Goal: Transaction & Acquisition: Purchase product/service

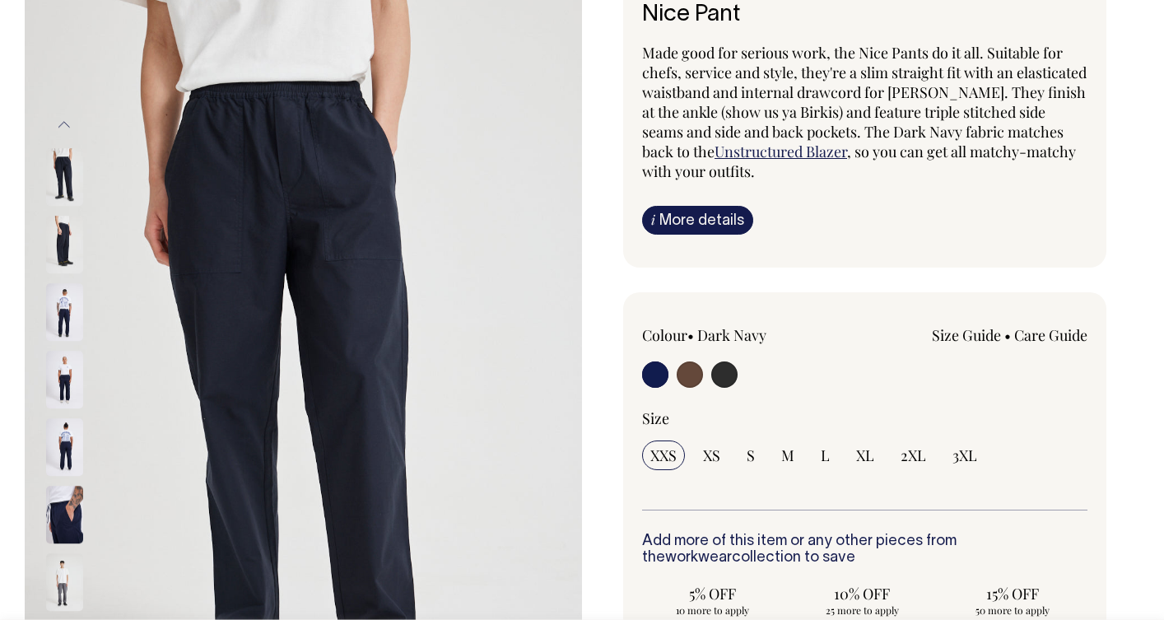
scroll to position [148, 0]
click at [824, 454] on span "L" at bounding box center [825, 455] width 9 height 20
click at [824, 454] on input "L" at bounding box center [826, 455] width 26 height 30
radio input "true"
select select "L"
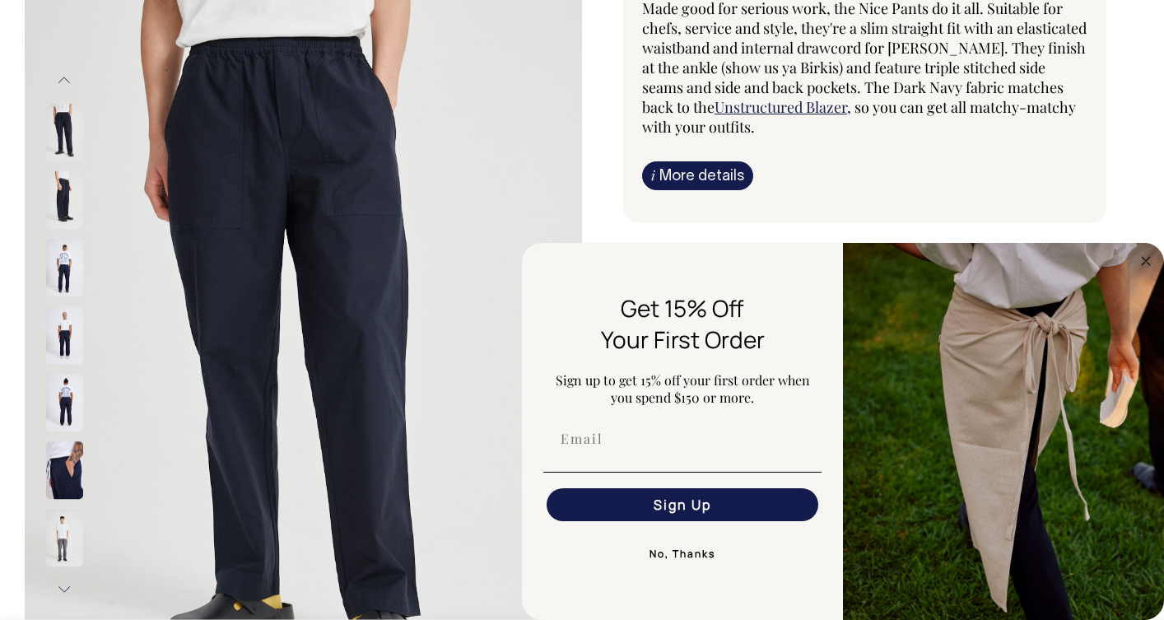
scroll to position [193, 0]
click at [1152, 259] on circle "Close dialog" at bounding box center [1146, 260] width 19 height 19
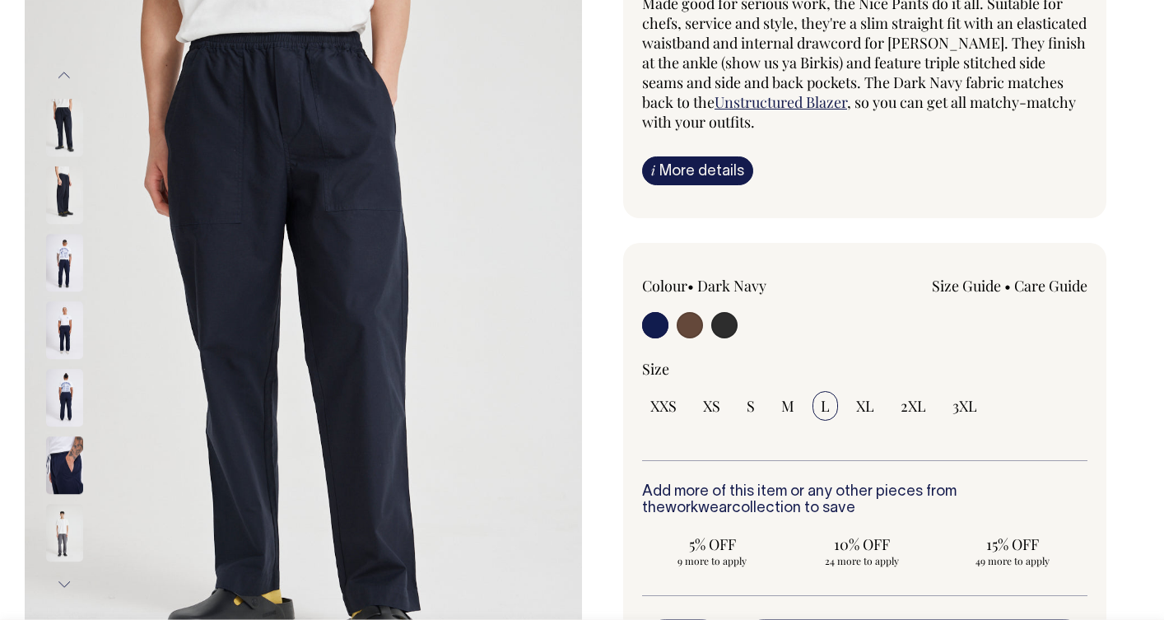
scroll to position [198, 0]
click at [966, 290] on link "Size Guide" at bounding box center [966, 286] width 69 height 20
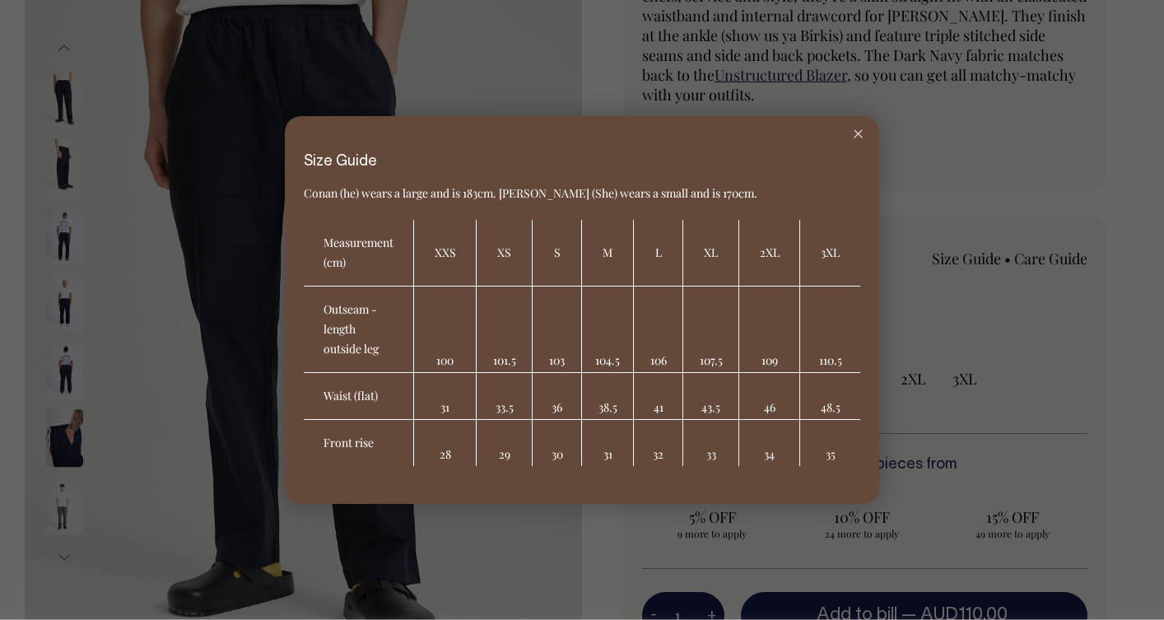
scroll to position [226, 0]
click at [859, 135] on line at bounding box center [858, 133] width 7 height 7
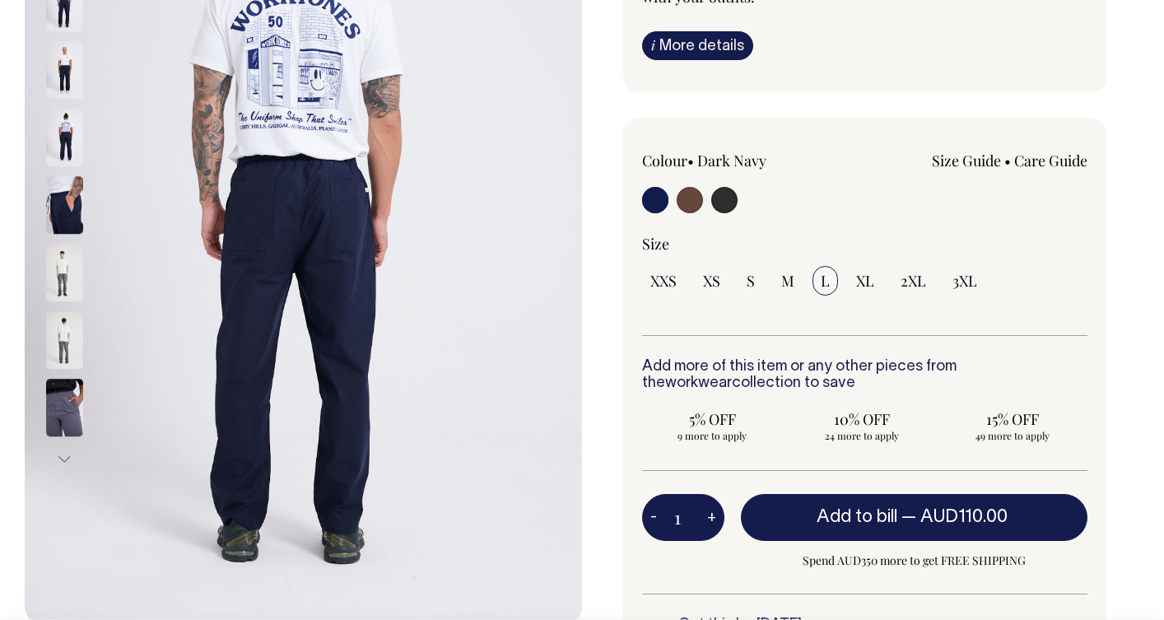
scroll to position [324, 0]
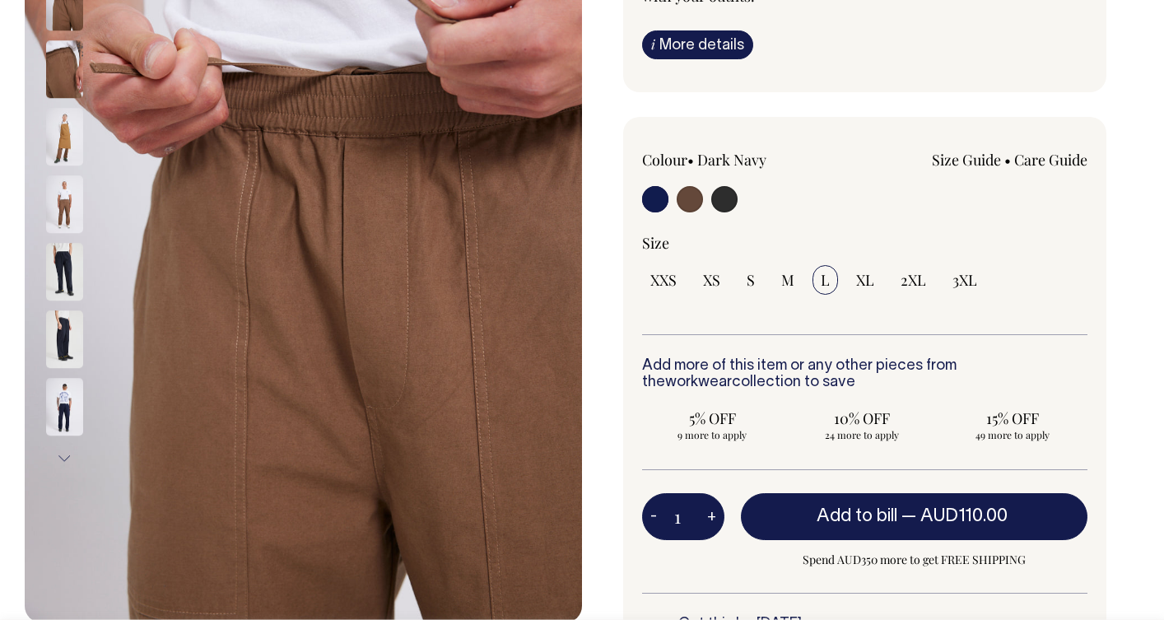
click at [690, 201] on input "radio" at bounding box center [690, 199] width 26 height 26
radio input "true"
select select "Chocolate"
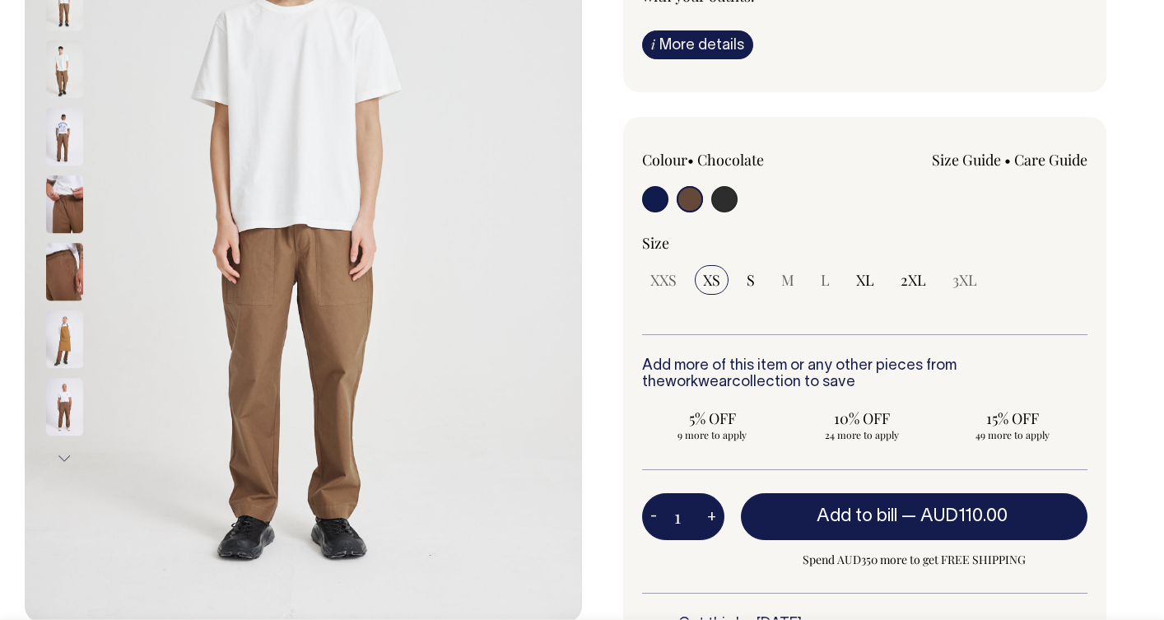
click at [645, 201] on input "radio" at bounding box center [655, 199] width 26 height 26
radio input "true"
select select "Dark Navy"
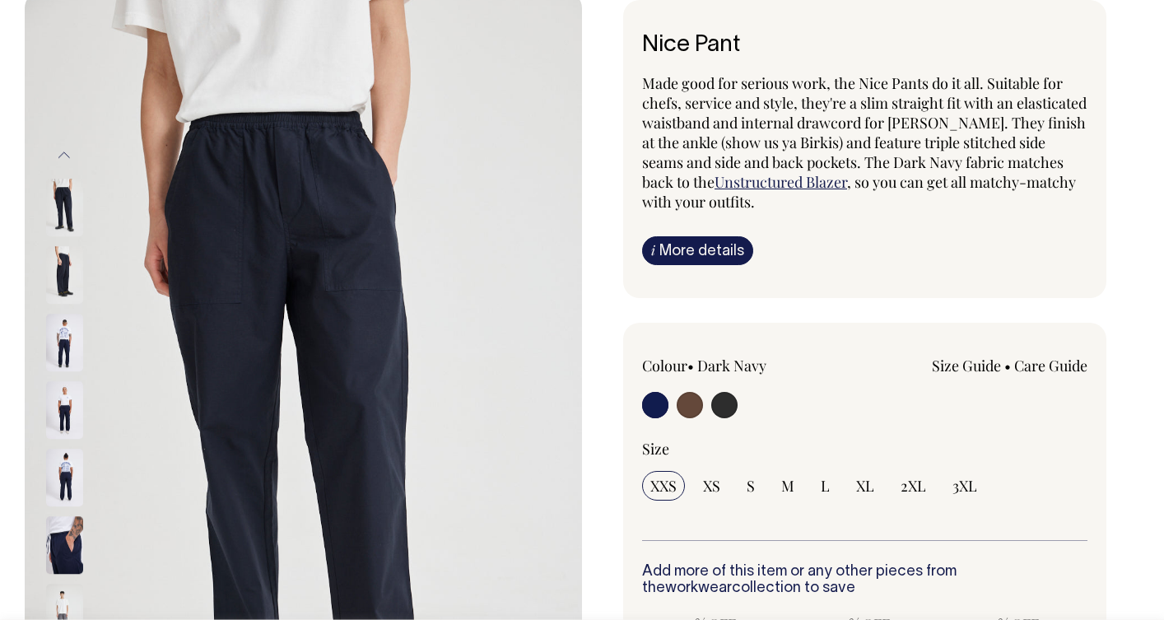
scroll to position [118, 0]
click at [706, 480] on span "XS" at bounding box center [711, 486] width 17 height 20
click at [706, 480] on input "XS" at bounding box center [712, 486] width 34 height 30
radio input "true"
select select "XS"
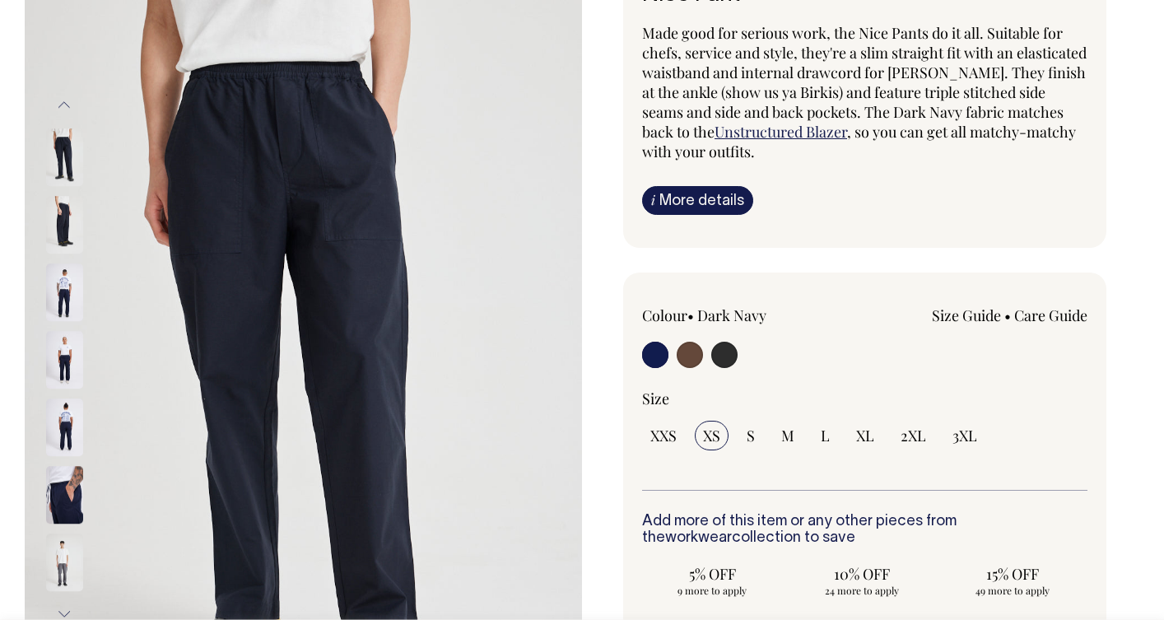
scroll to position [168, 0]
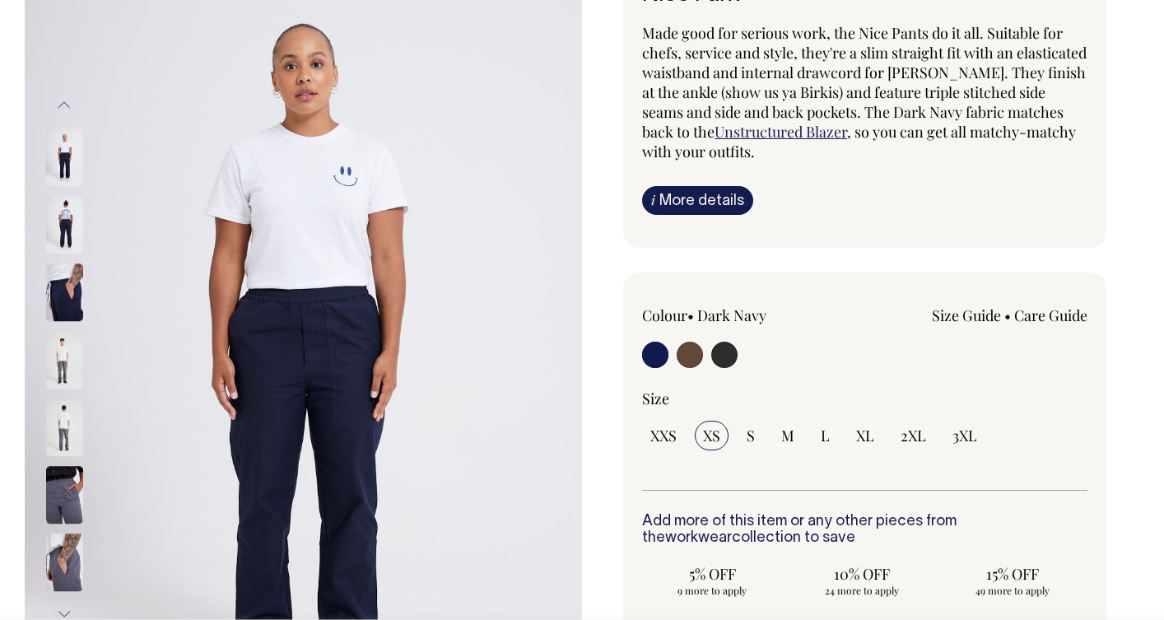
click at [689, 359] on input "radio" at bounding box center [690, 355] width 26 height 26
radio input "true"
select select "Chocolate"
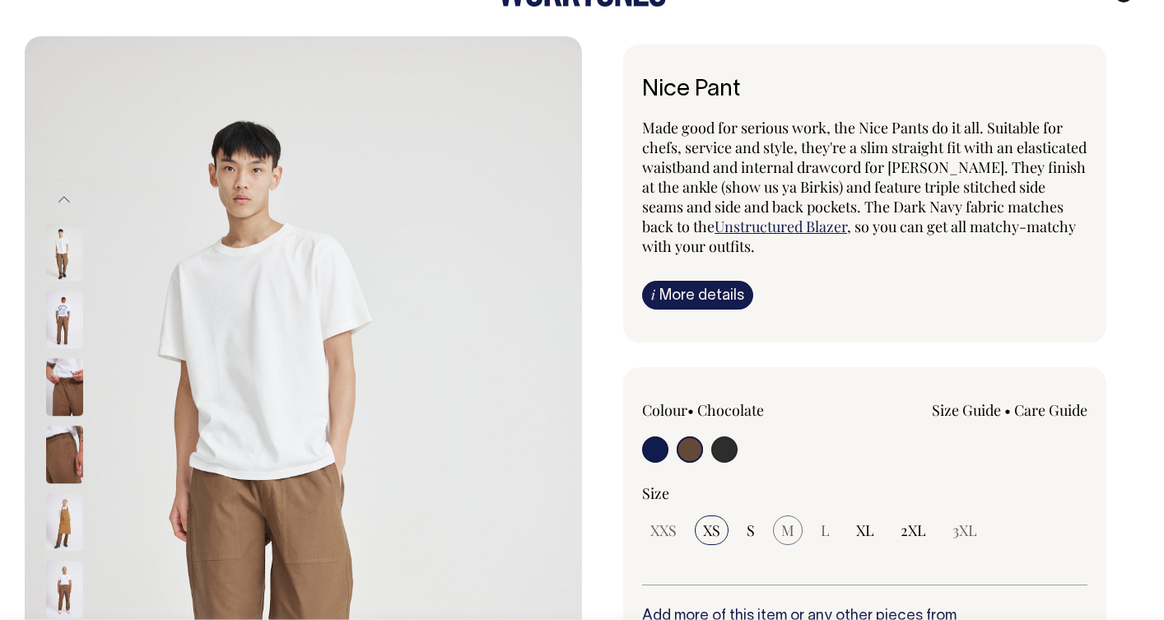
scroll to position [74, 0]
click at [785, 525] on span "M" at bounding box center [787, 529] width 13 height 20
click at [785, 528] on span "M" at bounding box center [787, 529] width 13 height 20
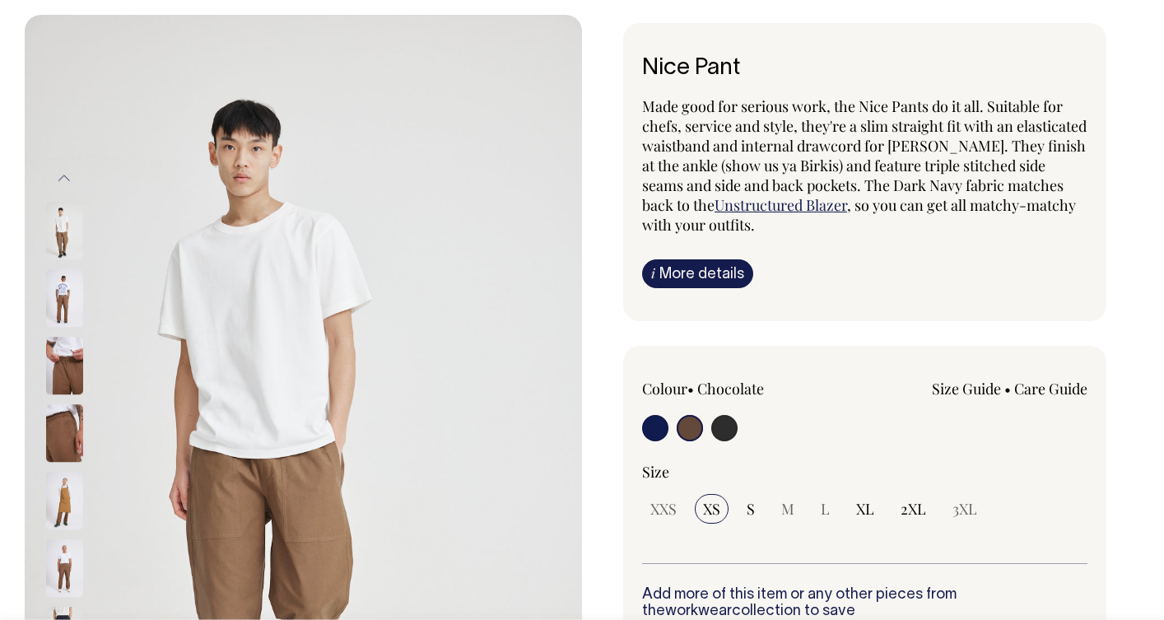
scroll to position [95, 0]
click at [657, 424] on input "radio" at bounding box center [655, 427] width 26 height 26
radio input "true"
select select "Dark Navy"
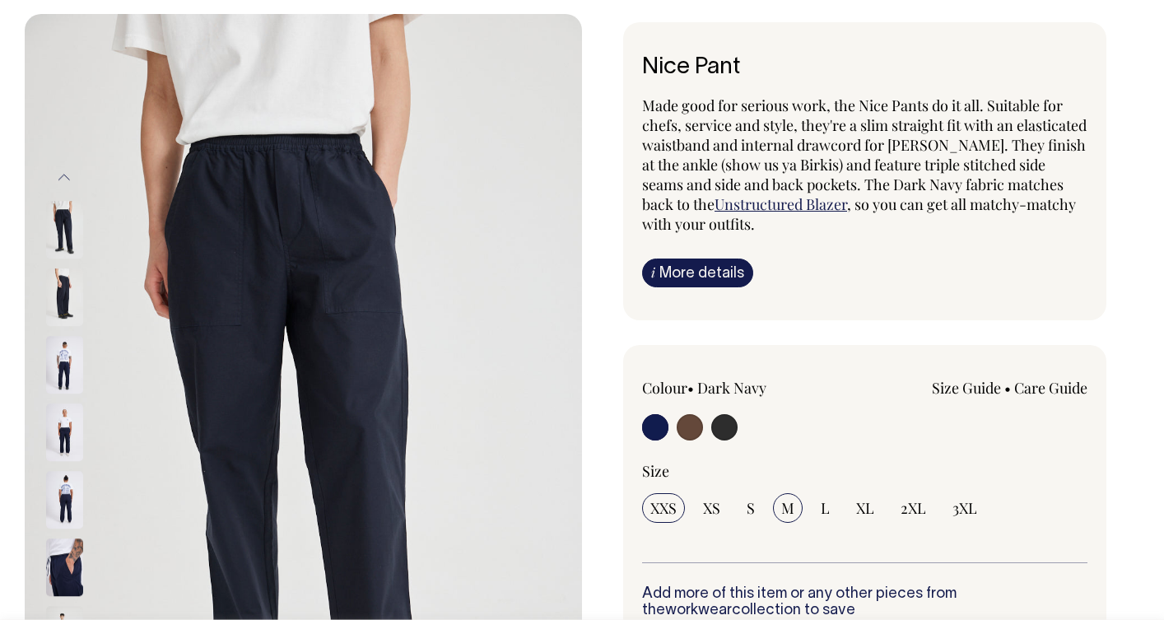
click at [790, 518] on input "M" at bounding box center [788, 508] width 30 height 30
radio input "true"
select select "M"
click at [789, 509] on span "M" at bounding box center [787, 508] width 13 height 20
click at [789, 509] on input "M" at bounding box center [788, 508] width 30 height 30
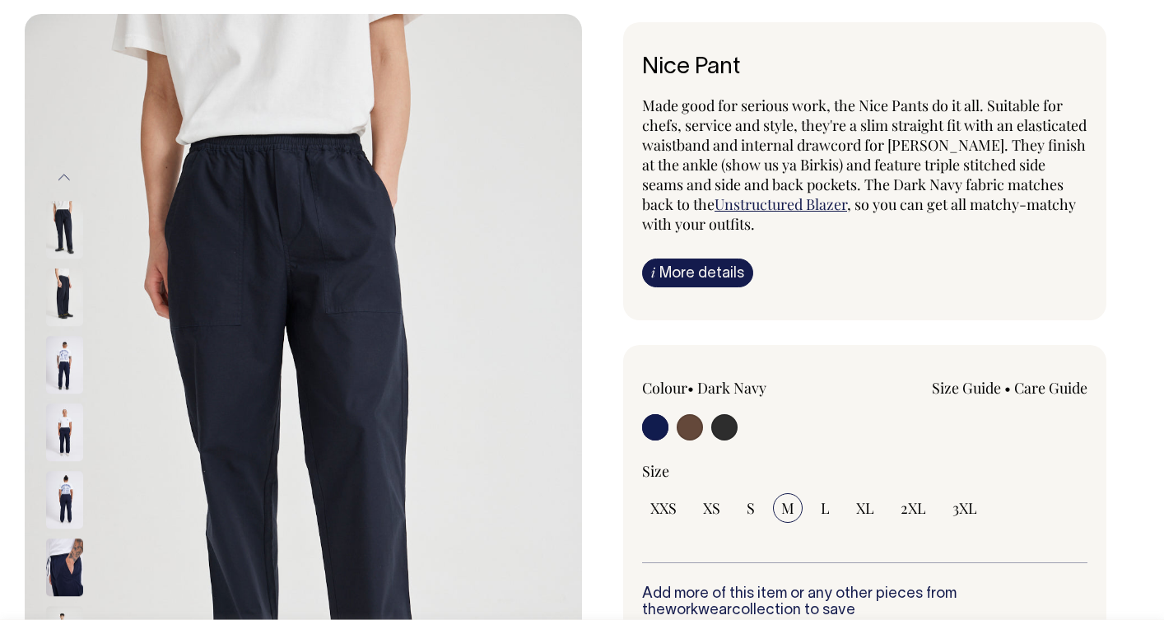
click at [727, 433] on input "radio" at bounding box center [724, 427] width 26 height 26
radio input "true"
select select "Charcoal"
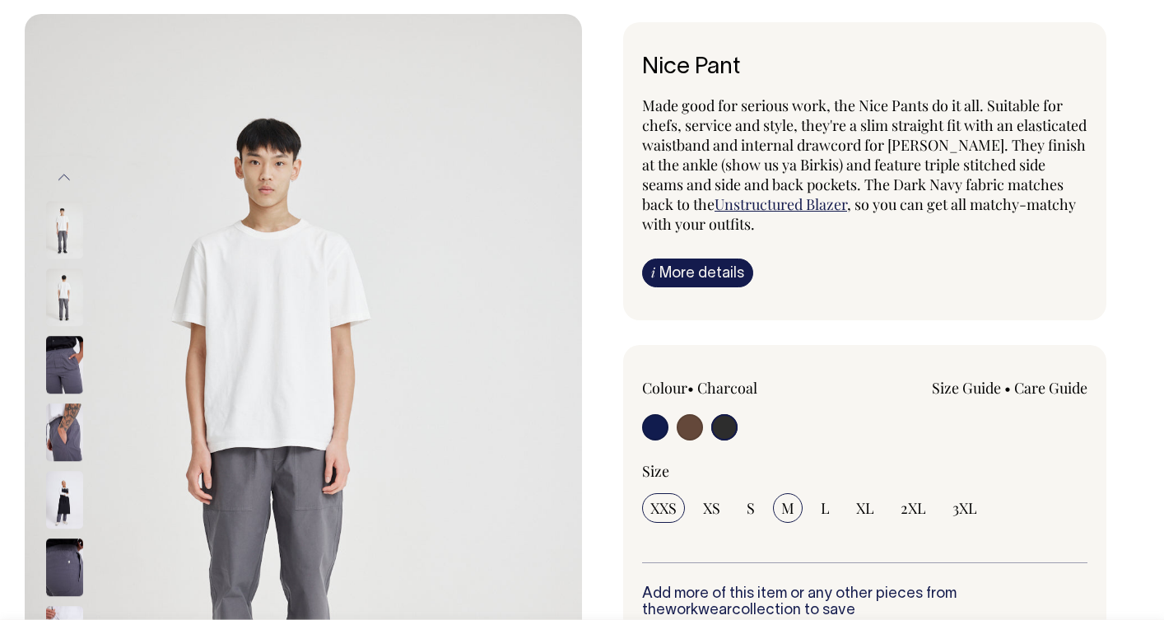
click at [797, 503] on input "M" at bounding box center [788, 508] width 30 height 30
radio input "true"
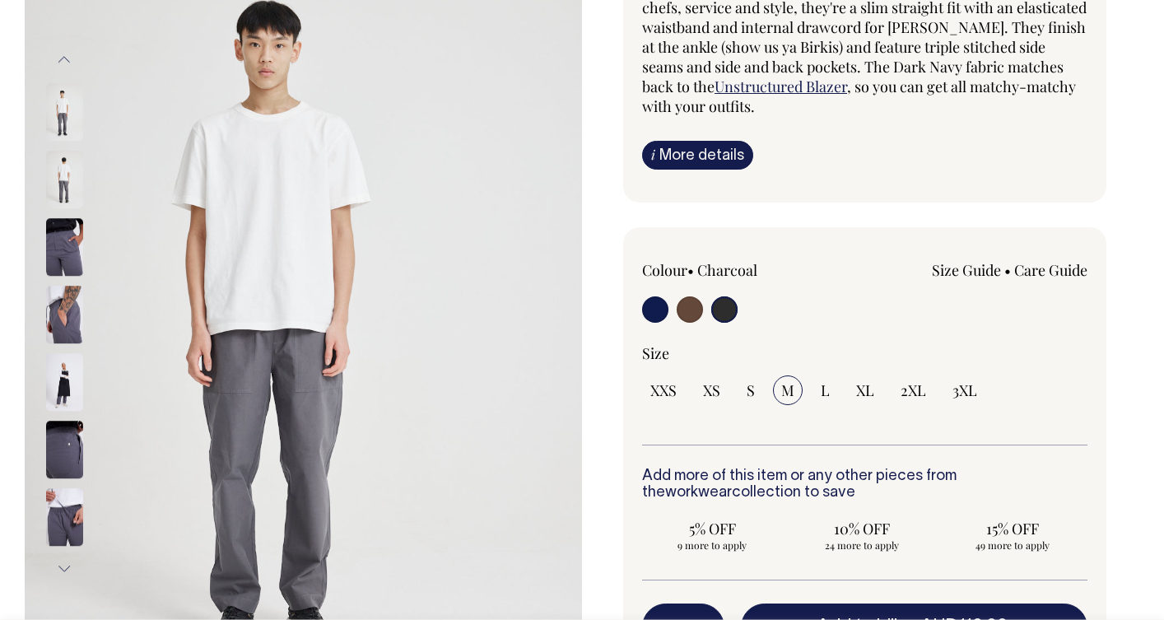
click at [691, 310] on input "radio" at bounding box center [690, 309] width 26 height 26
radio input "true"
select select "Chocolate"
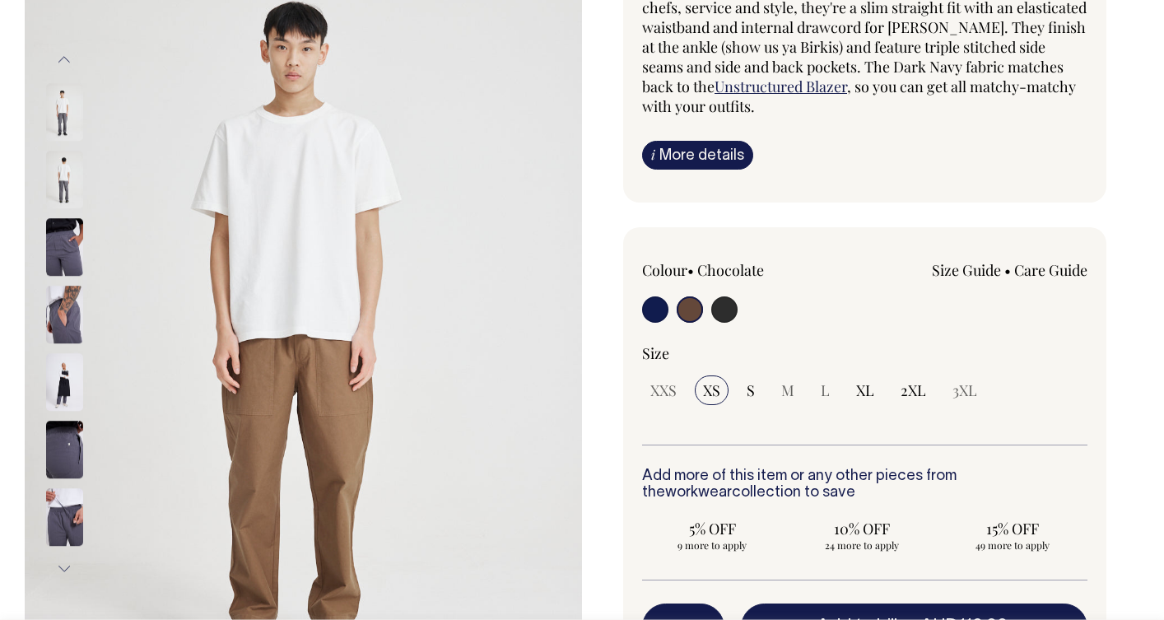
scroll to position [214, 0]
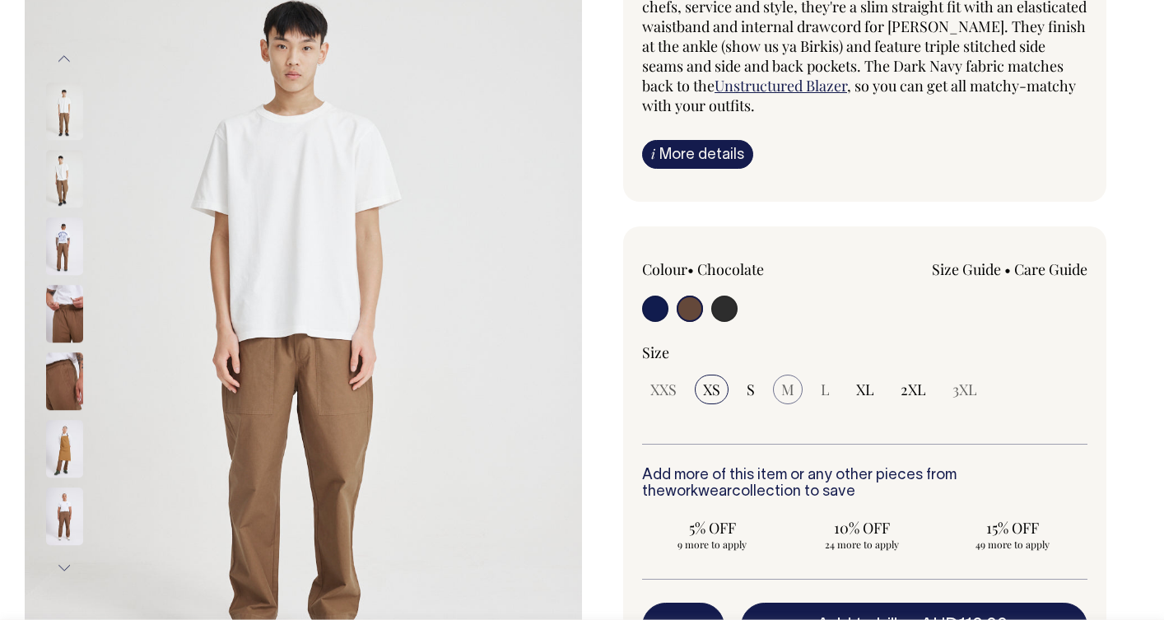
click at [789, 389] on span "M" at bounding box center [787, 390] width 13 height 20
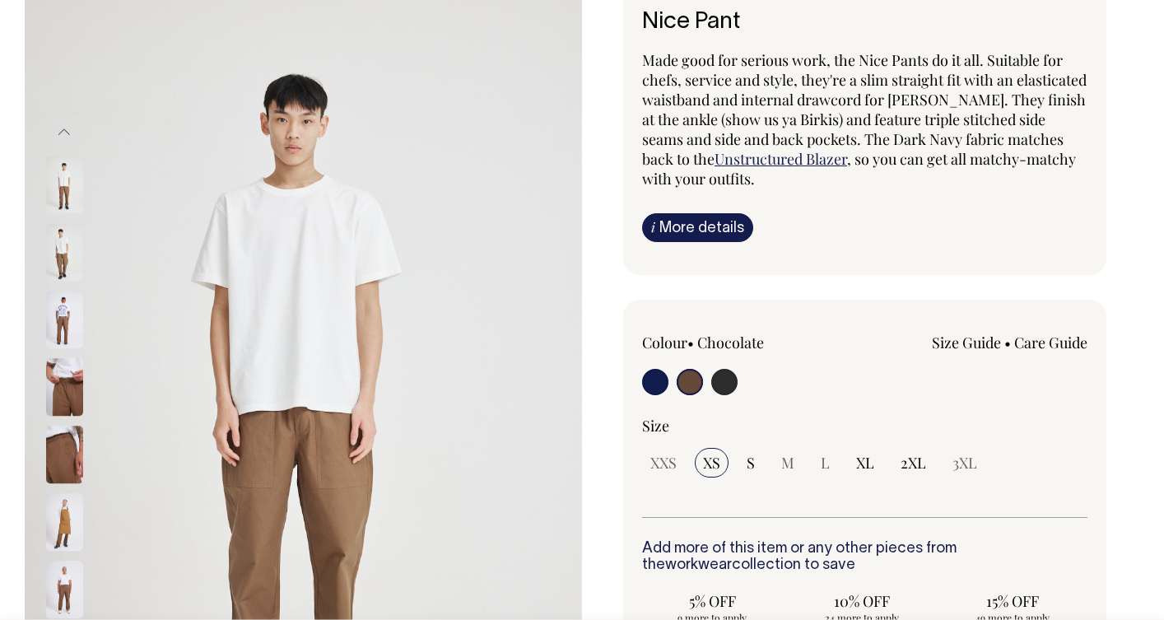
scroll to position [141, 0]
